Goal: Information Seeking & Learning: Learn about a topic

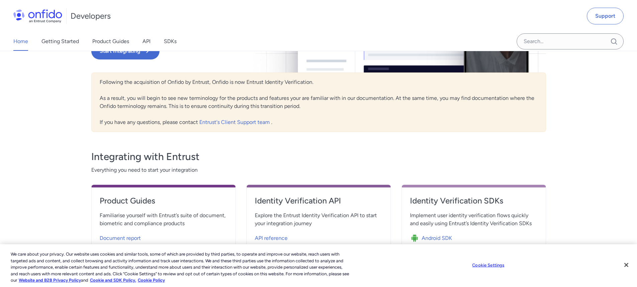
scroll to position [67, 0]
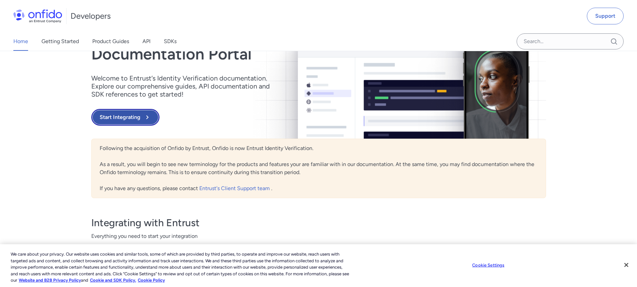
click at [107, 120] on button "Start Integrating" at bounding box center [125, 117] width 68 height 17
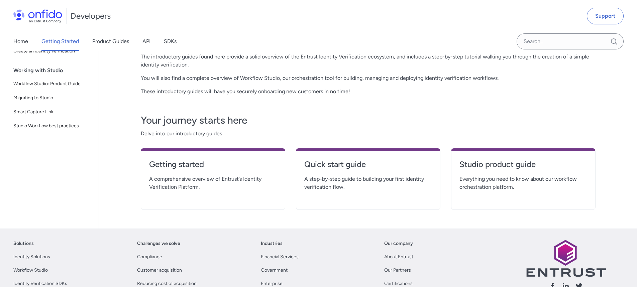
scroll to position [100, 0]
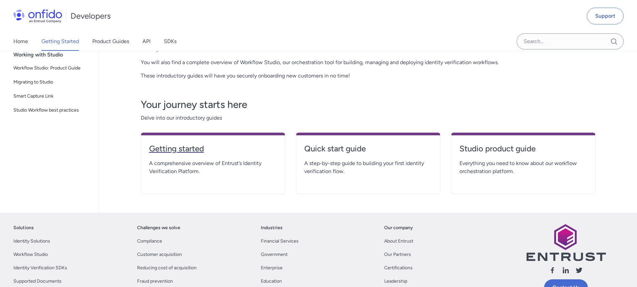
click at [233, 144] on h4 "Getting started" at bounding box center [213, 148] width 128 height 11
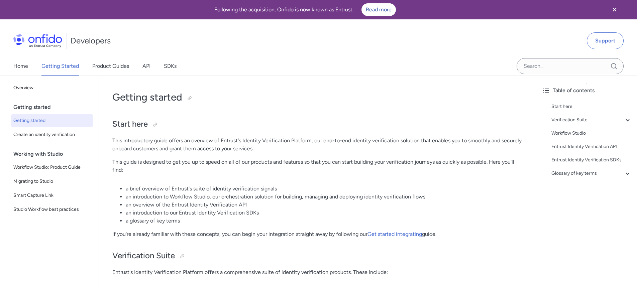
click at [613, 8] on icon "Close banner" at bounding box center [614, 10] width 4 height 4
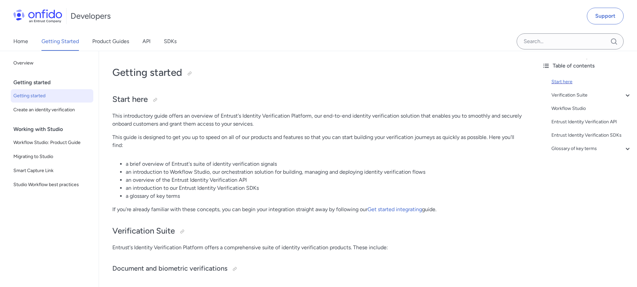
click at [565, 81] on div "Start here" at bounding box center [591, 82] width 80 height 8
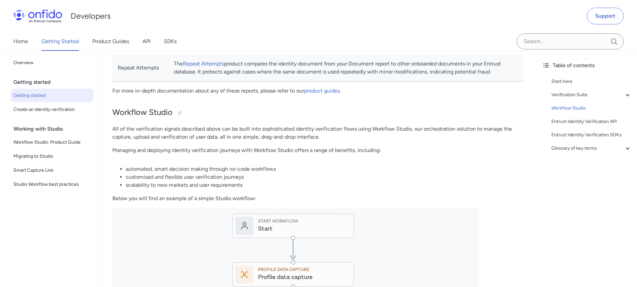
scroll to position [595, 0]
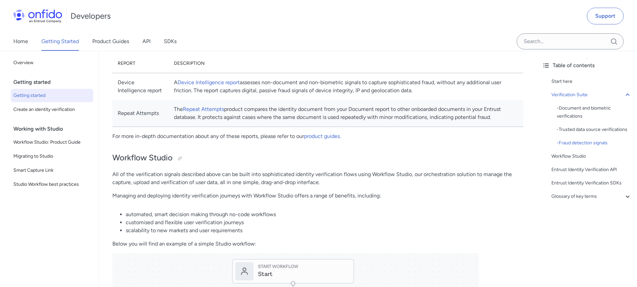
drag, startPoint x: 538, startPoint y: 105, endPoint x: 533, endPoint y: 108, distance: 6.1
click at [536, 106] on div "Table of contents Start here Verification Suite - Document and biometric verifi…" at bounding box center [586, 169] width 100 height 236
click at [367, 23] on div "Developers Support" at bounding box center [318, 16] width 637 height 32
click at [20, 37] on link "Home" at bounding box center [20, 41] width 15 height 19
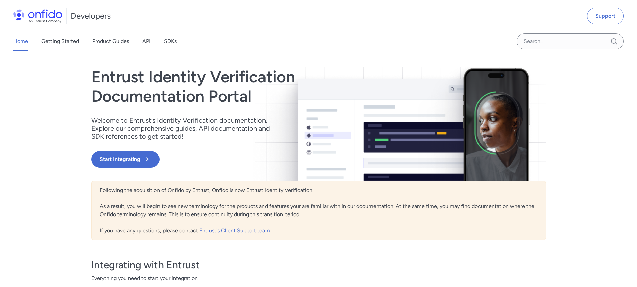
click at [22, 43] on link "Home" at bounding box center [20, 41] width 15 height 19
click at [68, 41] on link "Getting Started" at bounding box center [59, 41] width 37 height 19
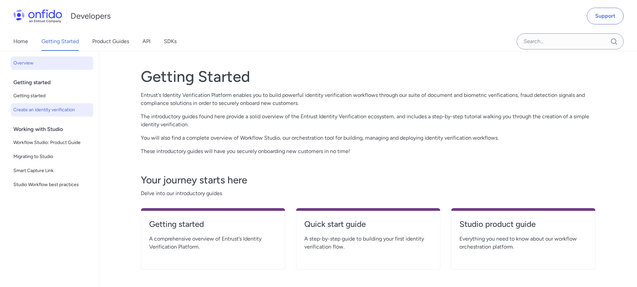
click at [28, 108] on span "Create an identity verification" at bounding box center [51, 110] width 77 height 8
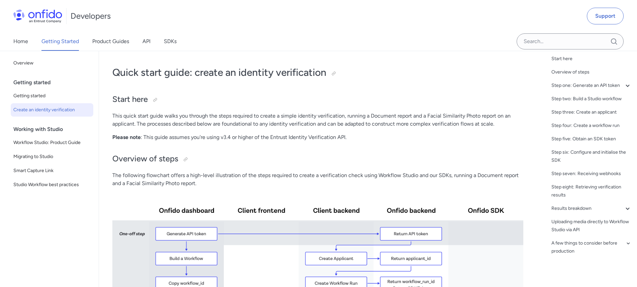
scroll to position [31, 0]
click at [50, 142] on span "Workflow Studio: Product Guide" at bounding box center [51, 143] width 77 height 8
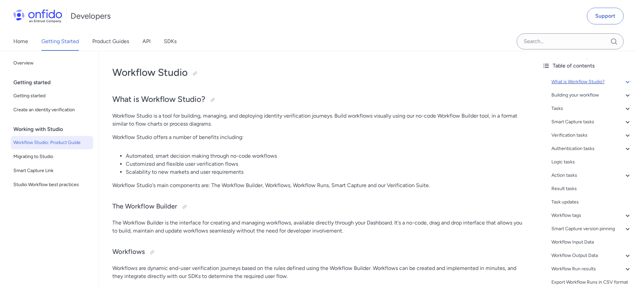
click at [590, 81] on div "What is Workflow Studio?" at bounding box center [591, 82] width 80 height 8
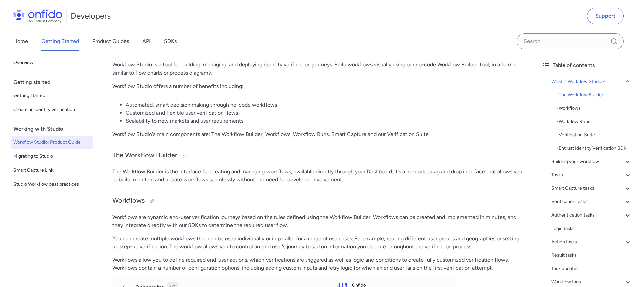
click at [576, 93] on div "- The Workflow Builder" at bounding box center [593, 95] width 75 height 8
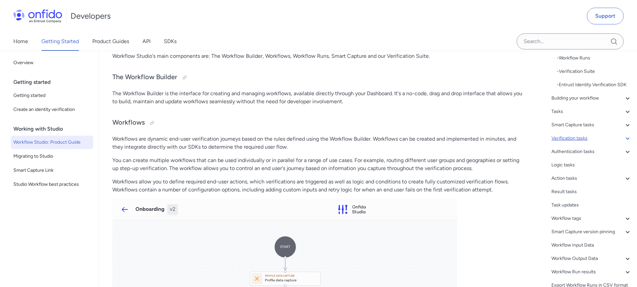
scroll to position [65, 0]
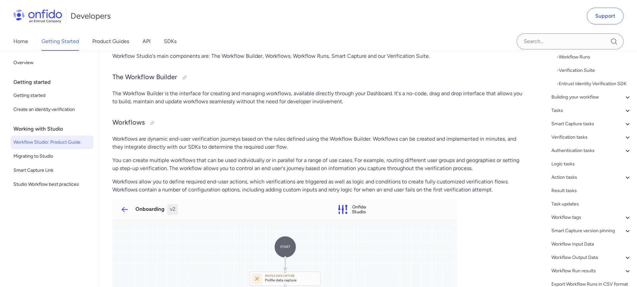
drag, startPoint x: 342, startPoint y: 210, endPoint x: 333, endPoint y: 220, distance: 13.7
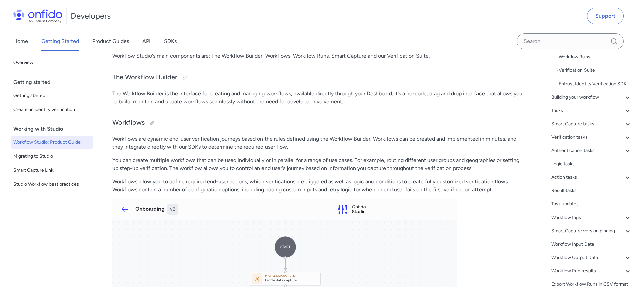
drag, startPoint x: 222, startPoint y: 297, endPoint x: 368, endPoint y: 238, distance: 157.5
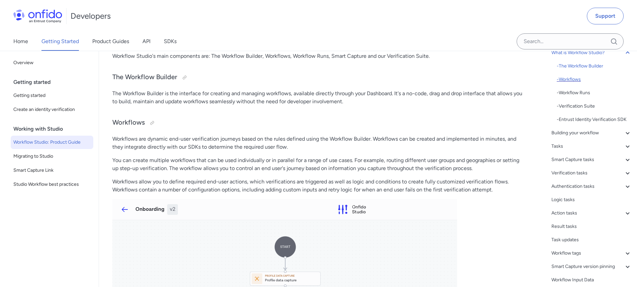
scroll to position [24, 0]
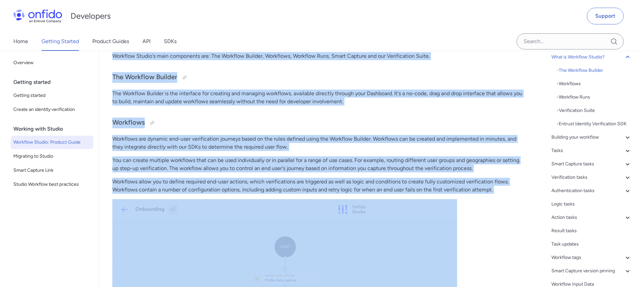
drag, startPoint x: 105, startPoint y: 202, endPoint x: 87, endPoint y: 227, distance: 31.4
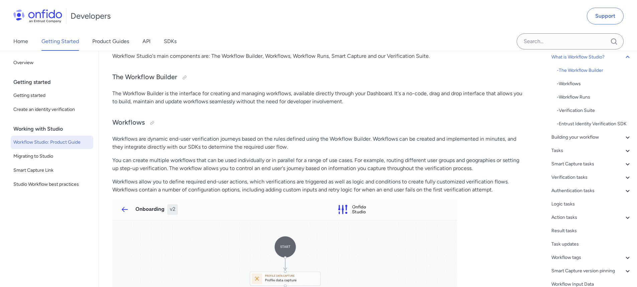
drag, startPoint x: 7, startPoint y: 270, endPoint x: 6, endPoint y: 258, distance: 11.4
click at [7, 269] on div "Back to Home Overview Getting started Getting started Create an identity verifi…" at bounding box center [49, 169] width 99 height 236
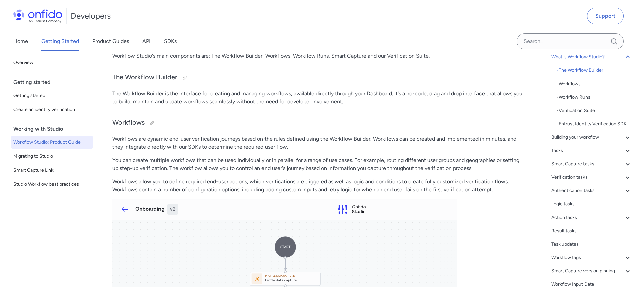
drag, startPoint x: 283, startPoint y: 248, endPoint x: 51, endPoint y: 247, distance: 232.3
click at [51, 247] on div "Back to Home Overview Getting started Getting started Create an identity verifi…" at bounding box center [49, 169] width 99 height 236
click at [174, 40] on link "SDKs" at bounding box center [170, 41] width 13 height 19
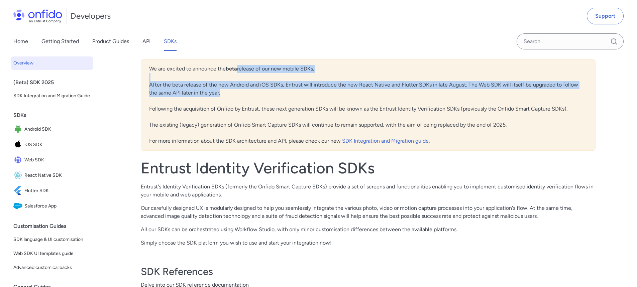
drag, startPoint x: 635, startPoint y: 57, endPoint x: 641, endPoint y: 93, distance: 35.5
click at [636, 93] on html "Developers Support Home Getting Started Product Guides API SDKs Back to Home Ov…" at bounding box center [318, 287] width 637 height 575
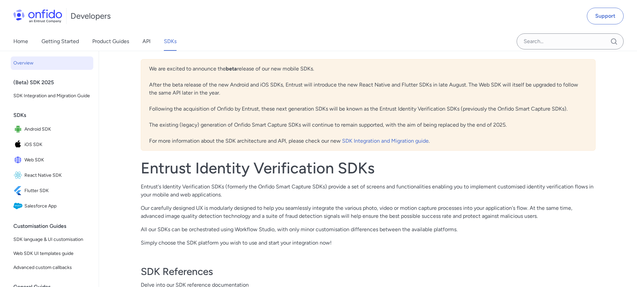
click at [612, 148] on div "Back to Home Overview (Beta) SDK 2025 SDK Integration and Migration Guide SDKs …" at bounding box center [318, 215] width 637 height 329
click at [622, 81] on div "Back to Home Overview (Beta) SDK 2025 SDK Integration and Migration Guide SDKs …" at bounding box center [318, 215] width 637 height 329
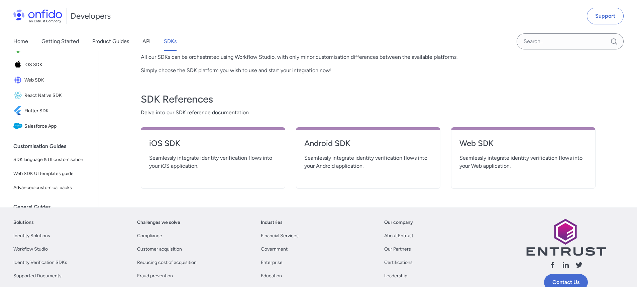
scroll to position [174, 0]
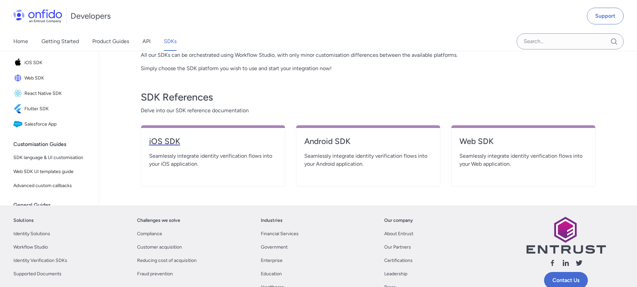
click at [168, 142] on h4 "iOS SDK" at bounding box center [213, 141] width 128 height 11
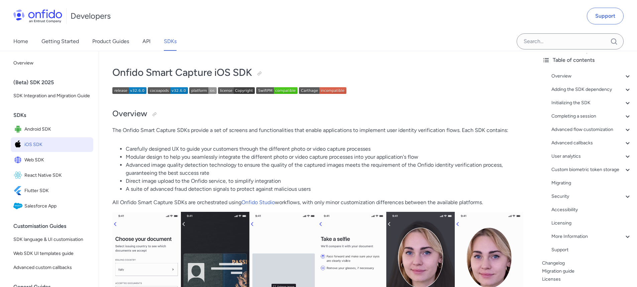
click at [32, 149] on span "iOS SDK" at bounding box center [57, 144] width 66 height 9
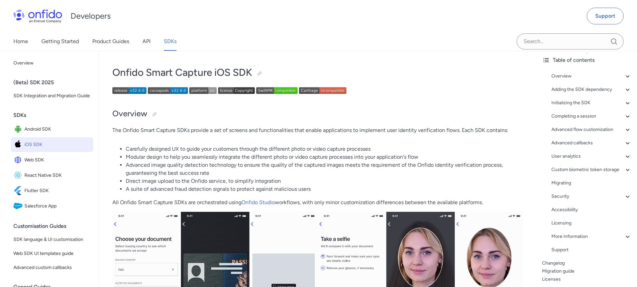
click at [32, 149] on span "iOS SDK" at bounding box center [57, 144] width 66 height 9
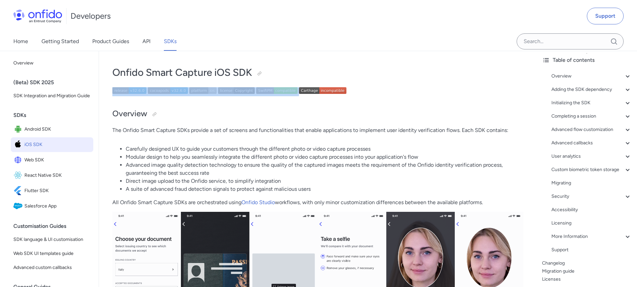
drag, startPoint x: 402, startPoint y: 88, endPoint x: 398, endPoint y: 82, distance: 7.2
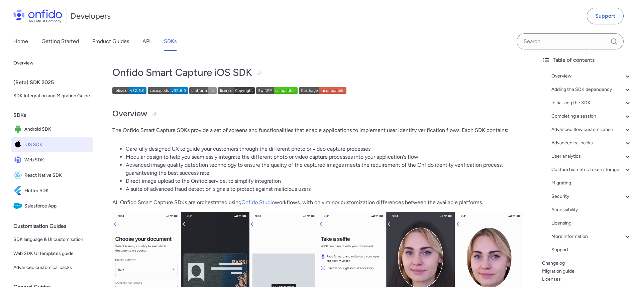
click at [133, 267] on img at bounding box center [317, 286] width 411 height 148
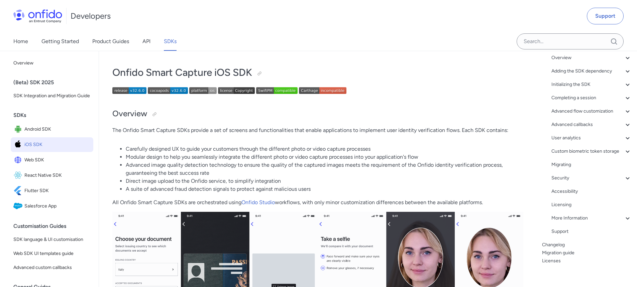
scroll to position [60, 0]
click at [157, 89] on img at bounding box center [168, 90] width 40 height 7
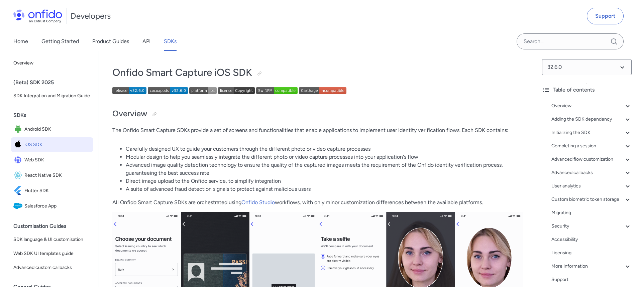
click at [228, 90] on img at bounding box center [236, 90] width 37 height 7
click at [21, 39] on link "Home" at bounding box center [20, 41] width 15 height 19
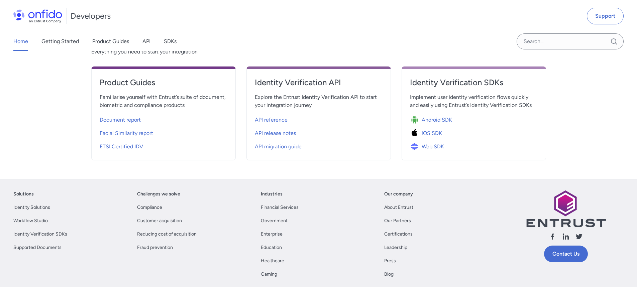
scroll to position [230, 0]
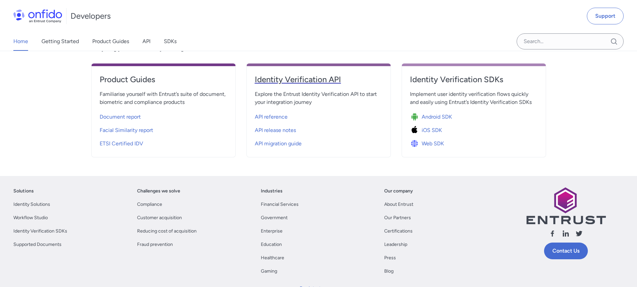
click at [280, 82] on h4 "Identity Verification API" at bounding box center [319, 79] width 128 height 11
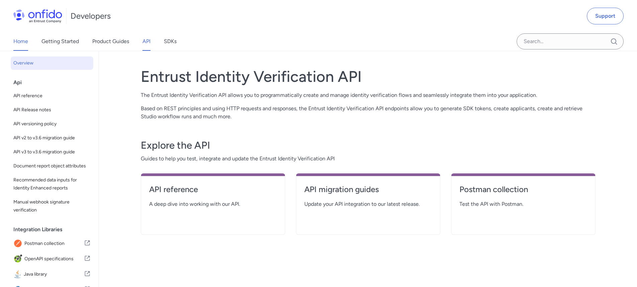
click at [21, 40] on link "Home" at bounding box center [20, 41] width 15 height 19
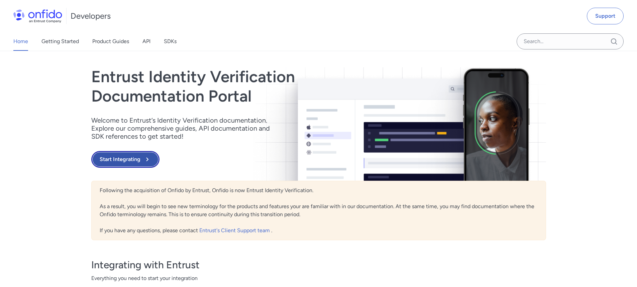
click at [131, 158] on button "Start Integrating" at bounding box center [125, 159] width 68 height 17
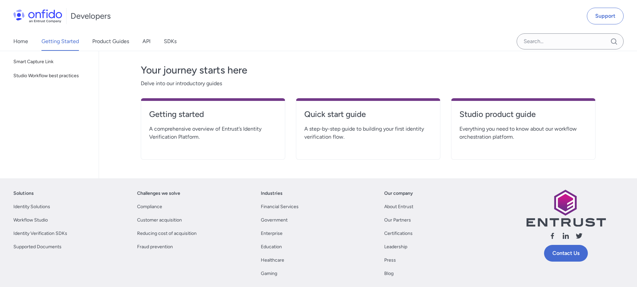
scroll to position [112, 0]
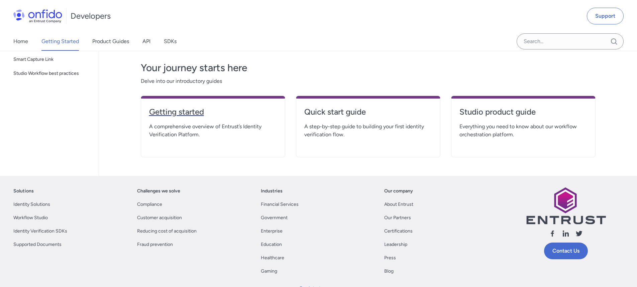
click at [175, 109] on h4 "Getting started" at bounding box center [213, 112] width 128 height 11
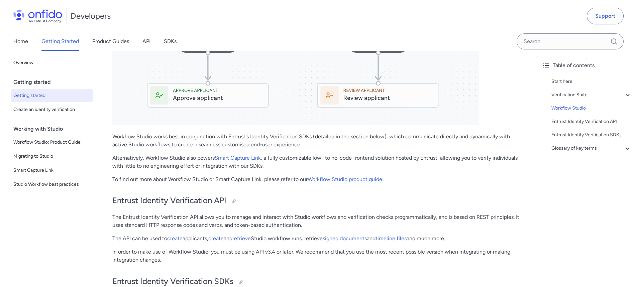
scroll to position [1114, 0]
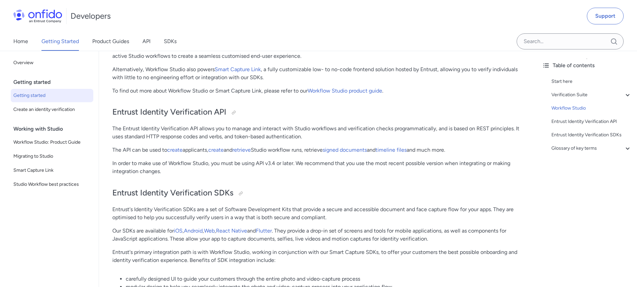
scroll to position [1208, 0]
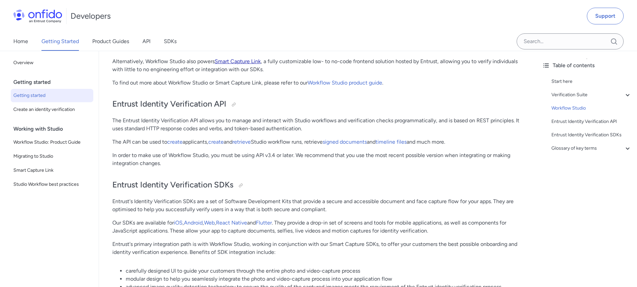
click at [223, 65] on link "Smart Capture Link" at bounding box center [238, 61] width 46 height 6
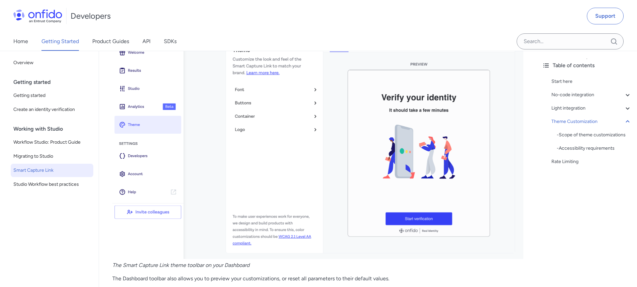
scroll to position [1977, 0]
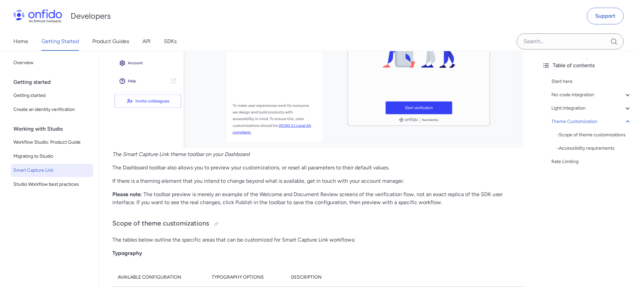
click at [404, 126] on img at bounding box center [317, 25] width 411 height 245
click at [404, 127] on img at bounding box center [317, 25] width 411 height 245
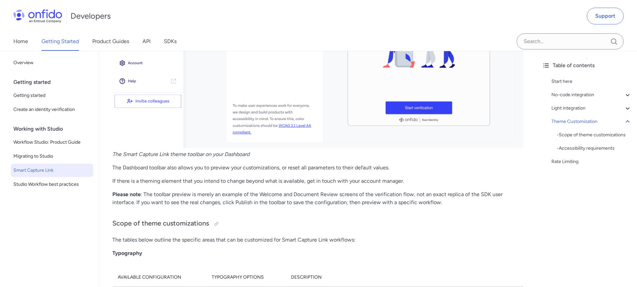
click at [404, 127] on img at bounding box center [317, 25] width 411 height 245
drag, startPoint x: 335, startPoint y: 145, endPoint x: 551, endPoint y: 192, distance: 221.1
click at [551, 192] on div "Table of contents Start here No-code integration - Overview - 1. Create a workf…" at bounding box center [586, 169] width 100 height 236
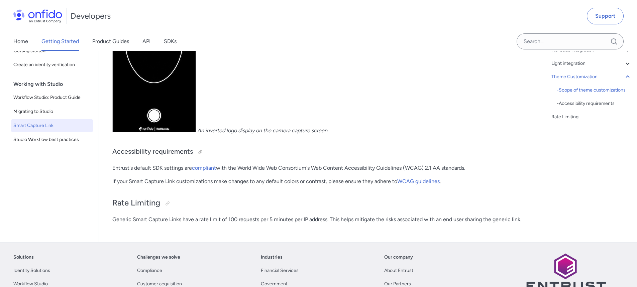
scroll to position [2799, 0]
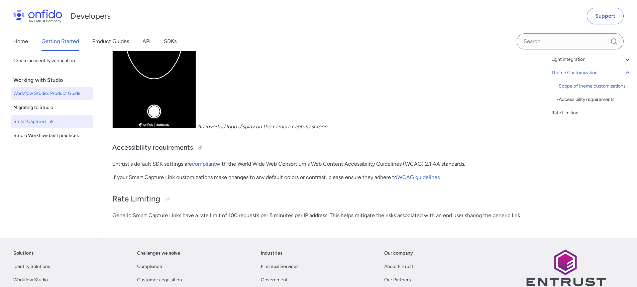
click at [32, 98] on span "Workflow Studio: Product Guide" at bounding box center [51, 94] width 77 height 8
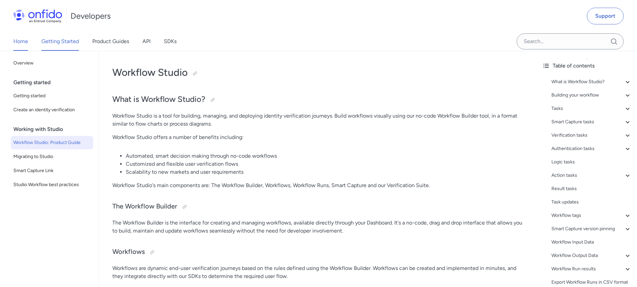
click at [21, 43] on link "Home" at bounding box center [20, 41] width 15 height 19
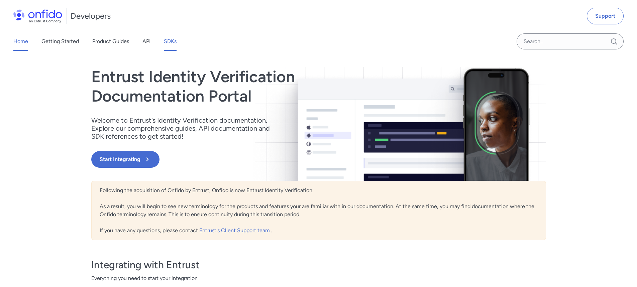
click at [166, 42] on link "SDKs" at bounding box center [170, 41] width 13 height 19
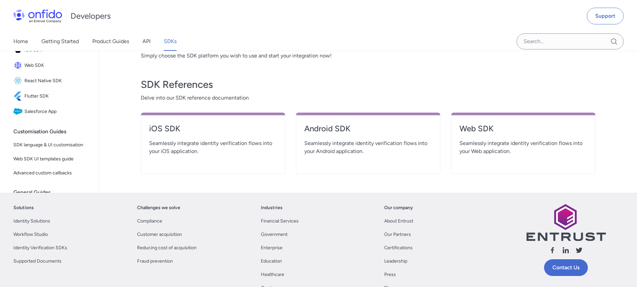
scroll to position [188, 0]
click at [462, 132] on h4 "Web SDK" at bounding box center [523, 128] width 128 height 11
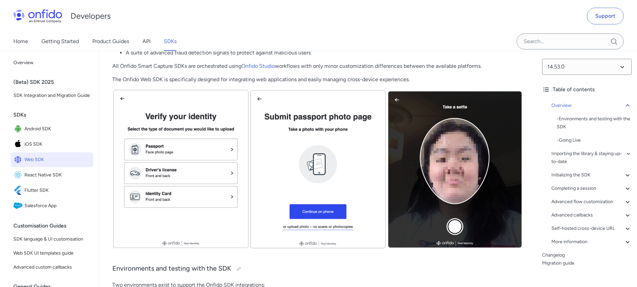
scroll to position [159, 0]
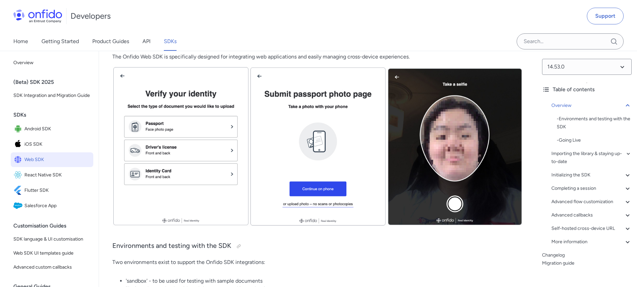
click at [360, 183] on img at bounding box center [317, 146] width 411 height 160
click at [467, 125] on img at bounding box center [317, 146] width 411 height 160
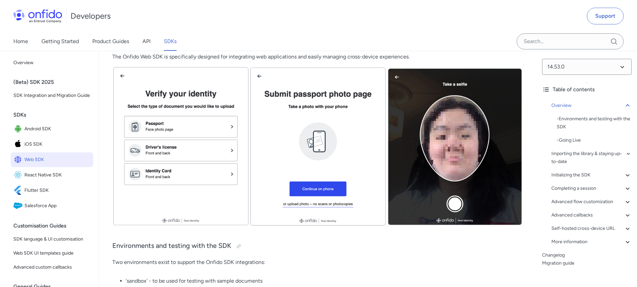
click at [468, 125] on img at bounding box center [317, 146] width 411 height 160
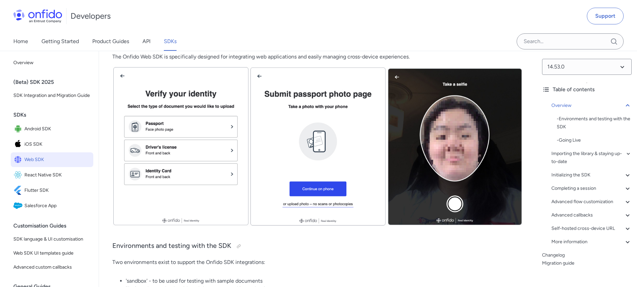
click at [468, 126] on img at bounding box center [317, 146] width 411 height 160
click at [466, 127] on img at bounding box center [317, 146] width 411 height 160
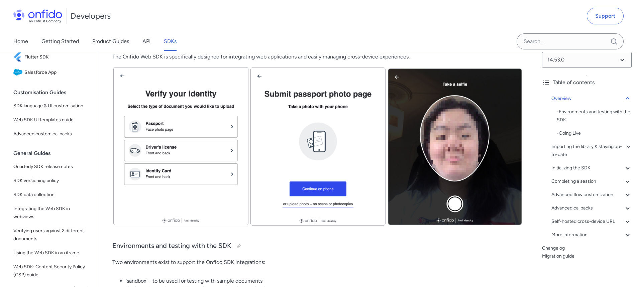
scroll to position [205, 0]
